Goal: Information Seeking & Learning: Learn about a topic

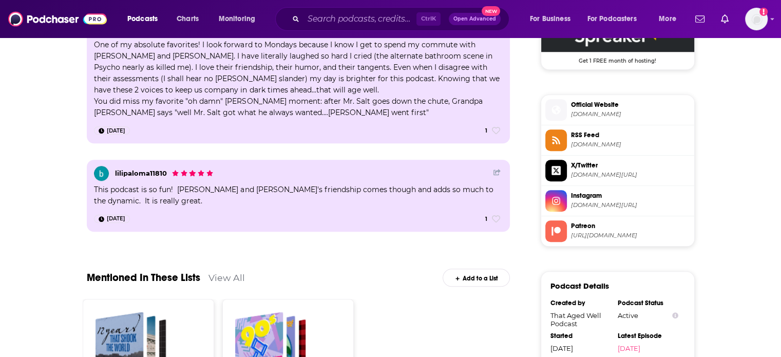
scroll to position [854, 0]
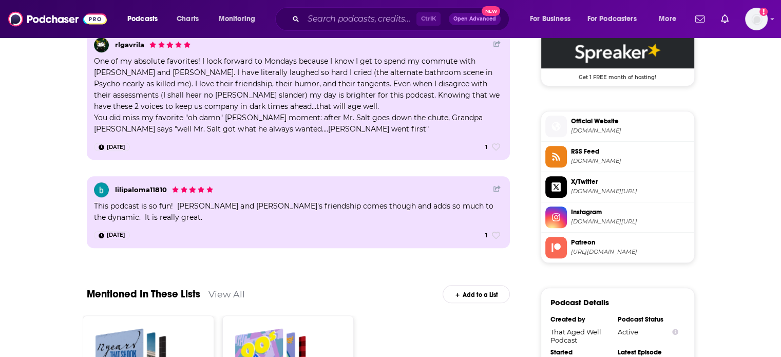
click at [606, 166] on link "RSS Feed [DOMAIN_NAME]" at bounding box center [617, 157] width 145 height 22
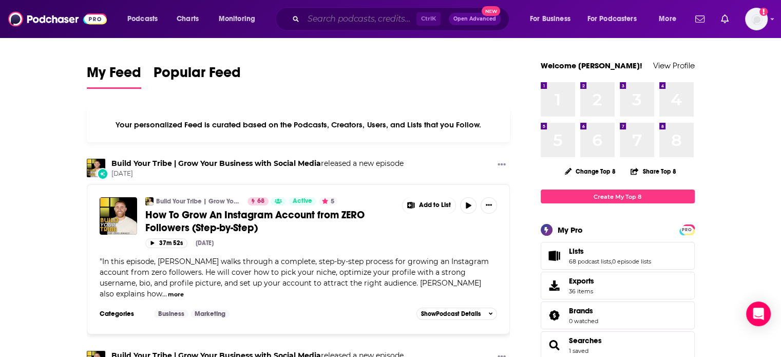
click at [376, 18] on input "Search podcasts, credits, & more..." at bounding box center [359, 19] width 113 height 16
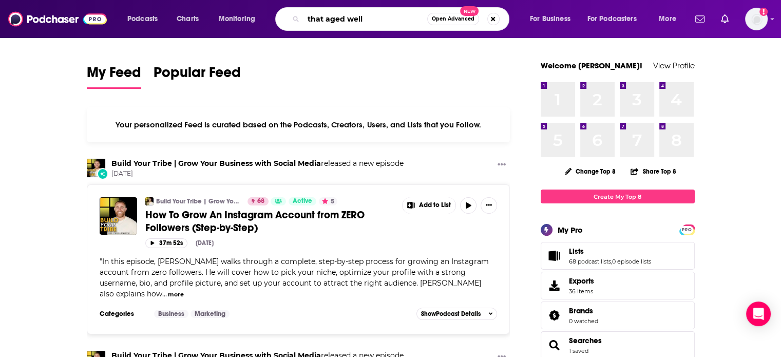
type input "that aged well"
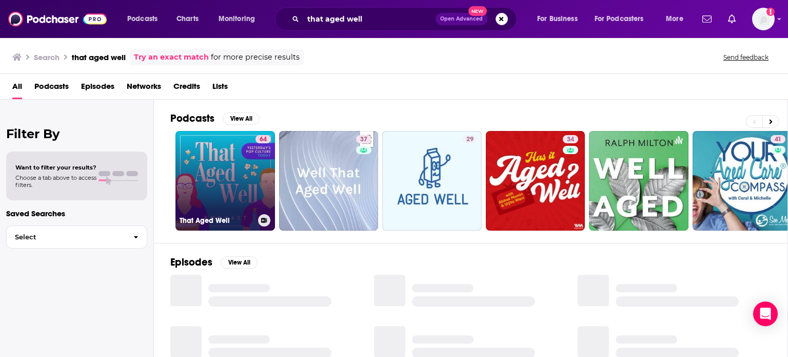
click at [220, 207] on link "64 That Aged Well" at bounding box center [226, 181] width 100 height 100
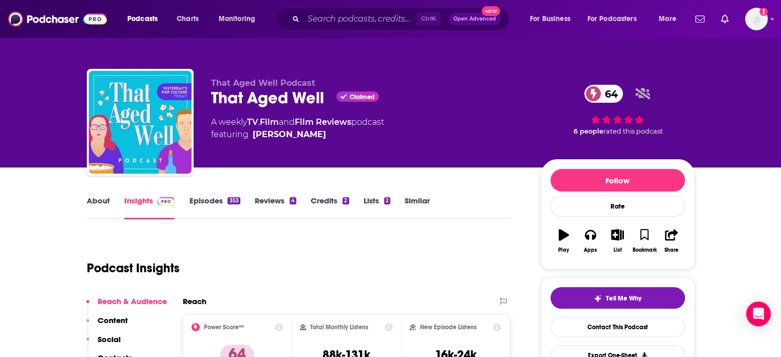
click at [92, 197] on link "About" at bounding box center [98, 208] width 23 height 24
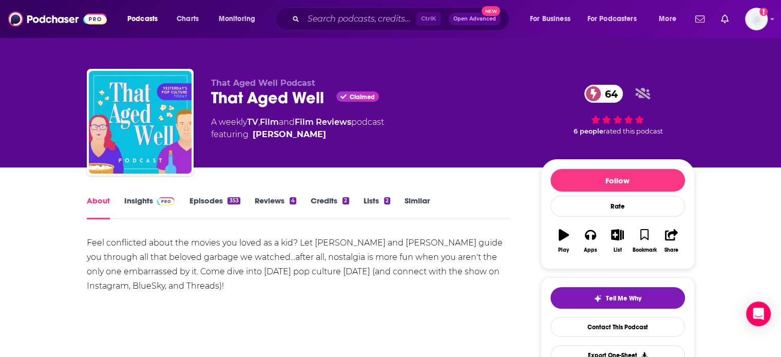
click at [177, 254] on div "Feel conflicted about the movies you loved as a kid? Let [PERSON_NAME] and [PER…" at bounding box center [299, 264] width 424 height 57
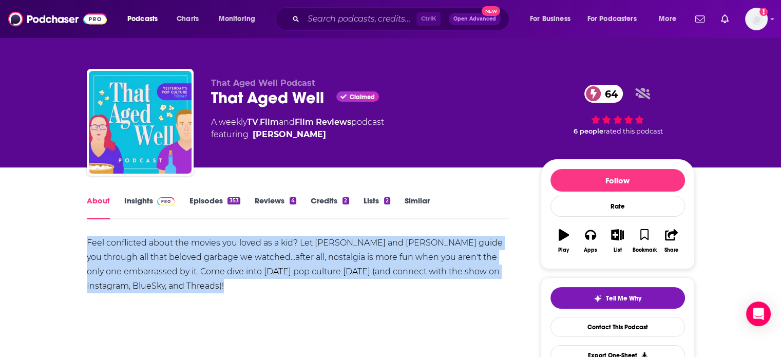
click at [177, 254] on div "Feel conflicted about the movies you loved as a kid? Let [PERSON_NAME] and [PER…" at bounding box center [299, 264] width 424 height 57
copy div "Feel conflicted about the movies you loved as a kid? Let [PERSON_NAME] and [PER…"
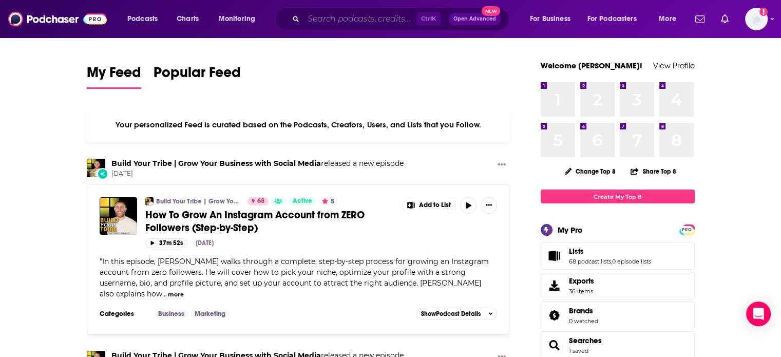
click at [328, 21] on input "Search podcasts, credits, & more..." at bounding box center [359, 19] width 113 height 16
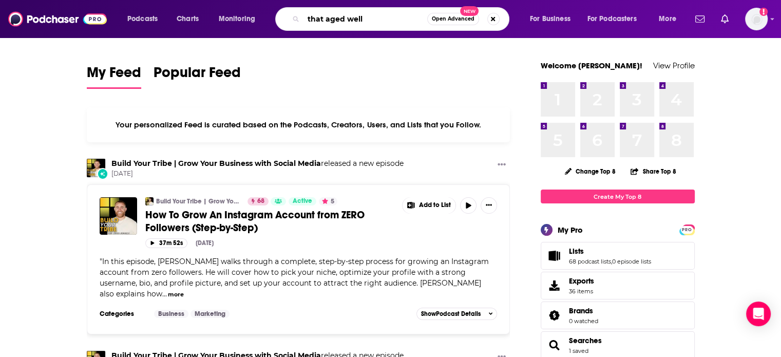
type input "that aged well"
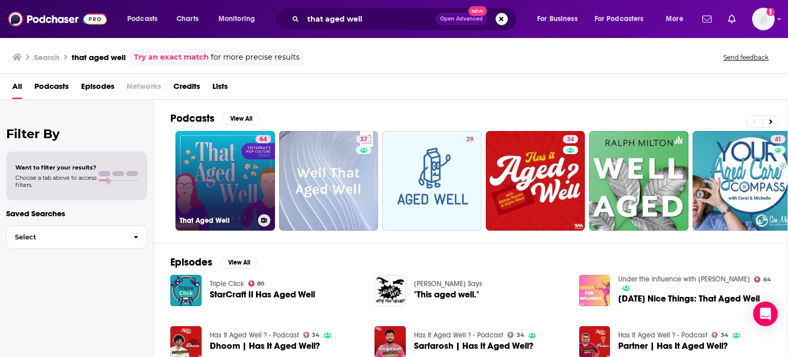
click at [252, 202] on link "64 That Aged Well" at bounding box center [226, 181] width 100 height 100
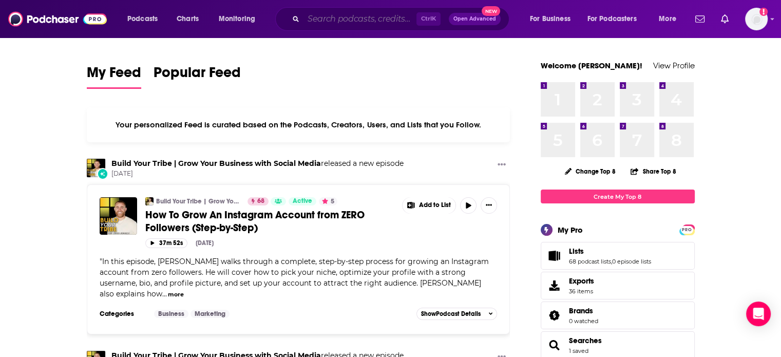
click at [383, 19] on input "Search podcasts, credits, & more..." at bounding box center [359, 19] width 113 height 16
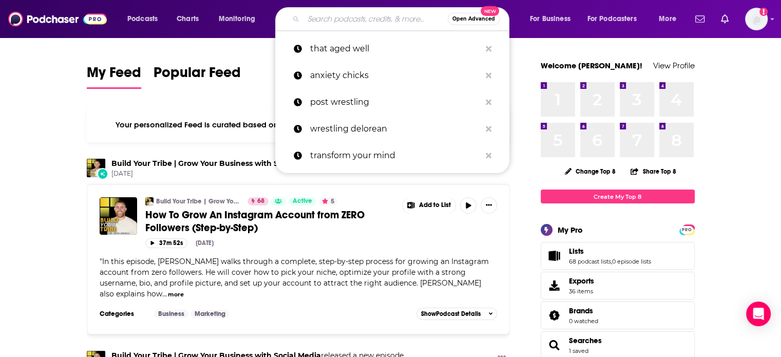
click at [383, 19] on input "Search podcasts, credits, & more..." at bounding box center [375, 19] width 144 height 16
click at [333, 47] on p "that aged well" at bounding box center [395, 48] width 170 height 27
type input "that aged well"
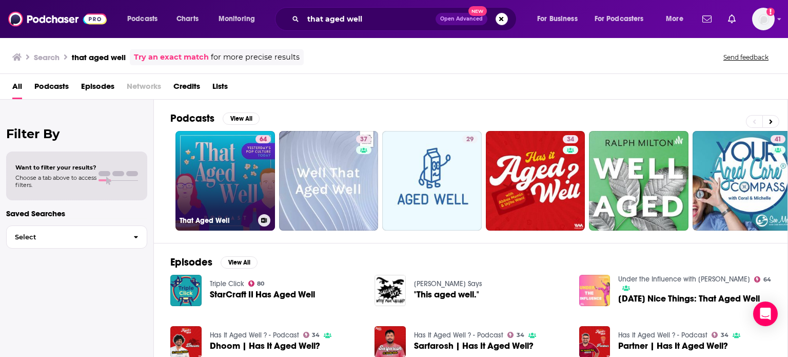
click at [248, 164] on link "64 That Aged Well" at bounding box center [226, 181] width 100 height 100
